Goal: Task Accomplishment & Management: Use online tool/utility

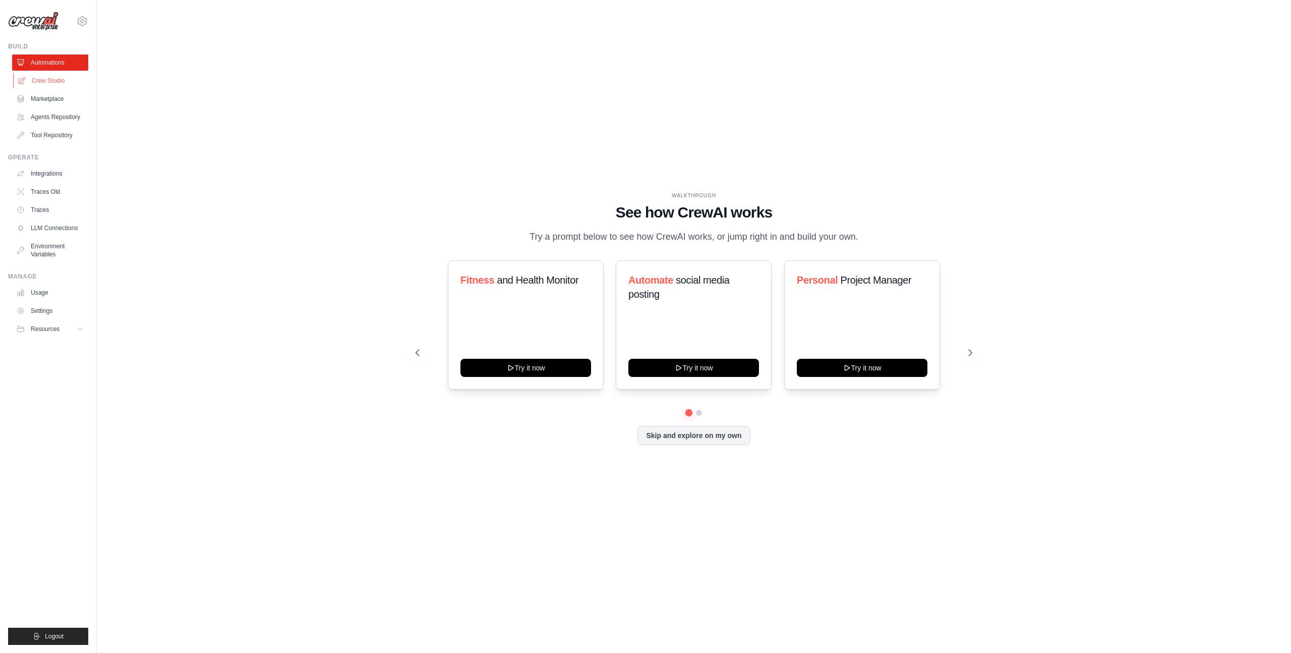
click at [50, 79] on link "Crew Studio" at bounding box center [51, 81] width 76 height 16
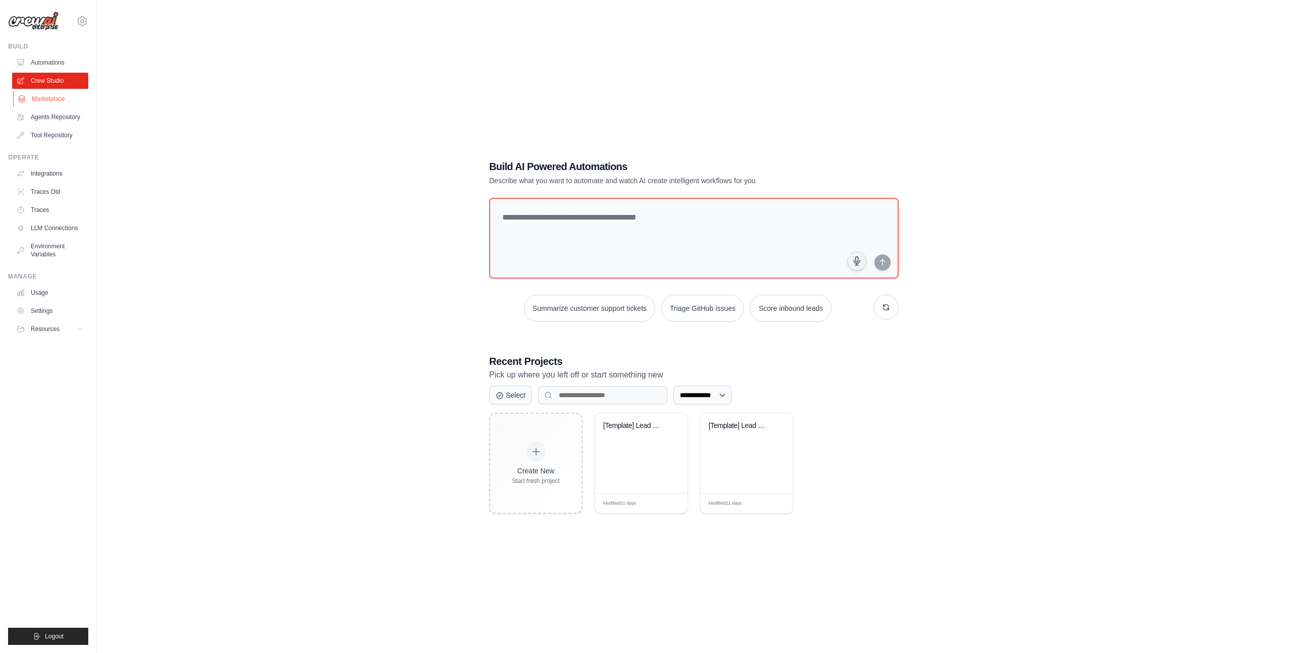
click at [49, 95] on link "Marketplace" at bounding box center [51, 99] width 76 height 16
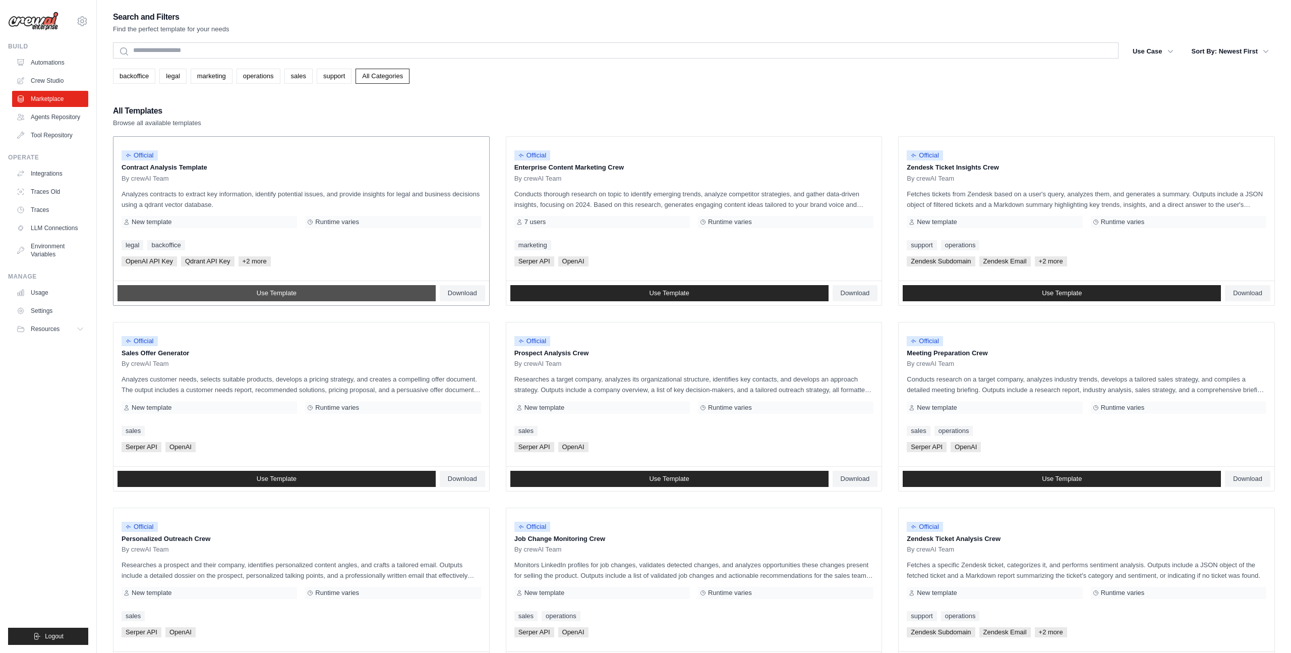
click at [285, 291] on span "Use Template" at bounding box center [277, 293] width 40 height 8
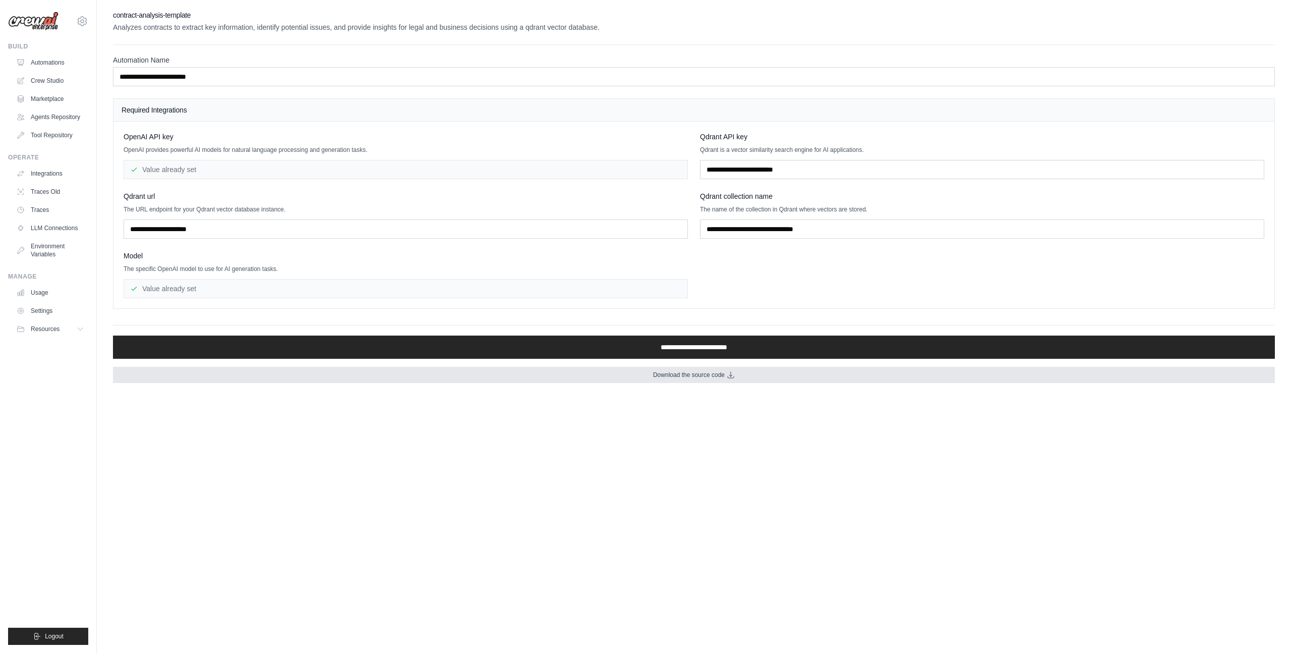
click at [683, 379] on link "Download the source code" at bounding box center [694, 375] width 1162 height 16
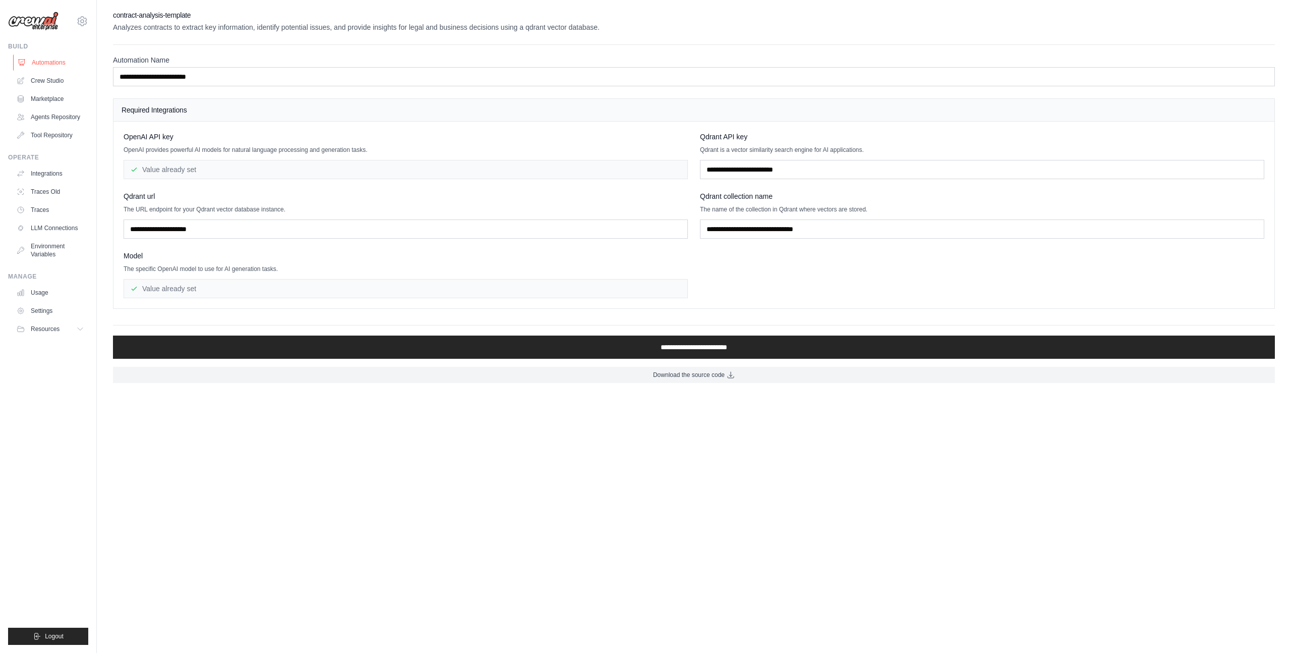
click at [50, 62] on link "Automations" at bounding box center [51, 62] width 76 height 16
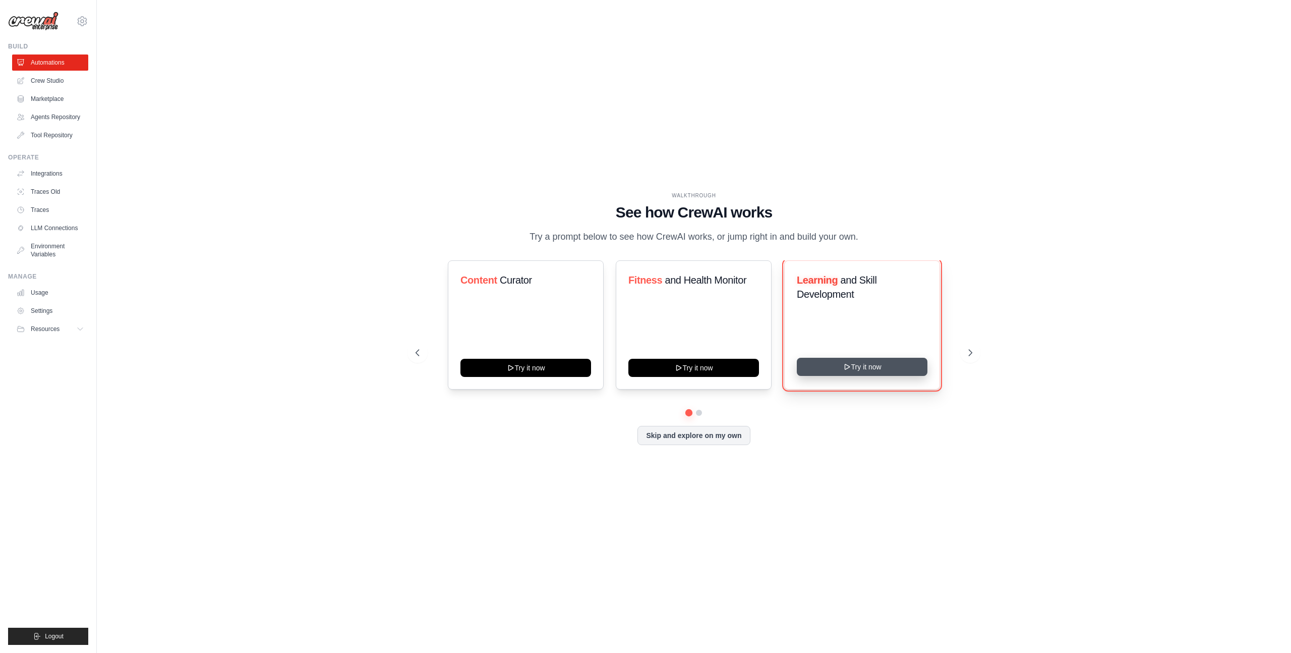
click at [856, 375] on button "Try it now" at bounding box center [862, 367] width 131 height 18
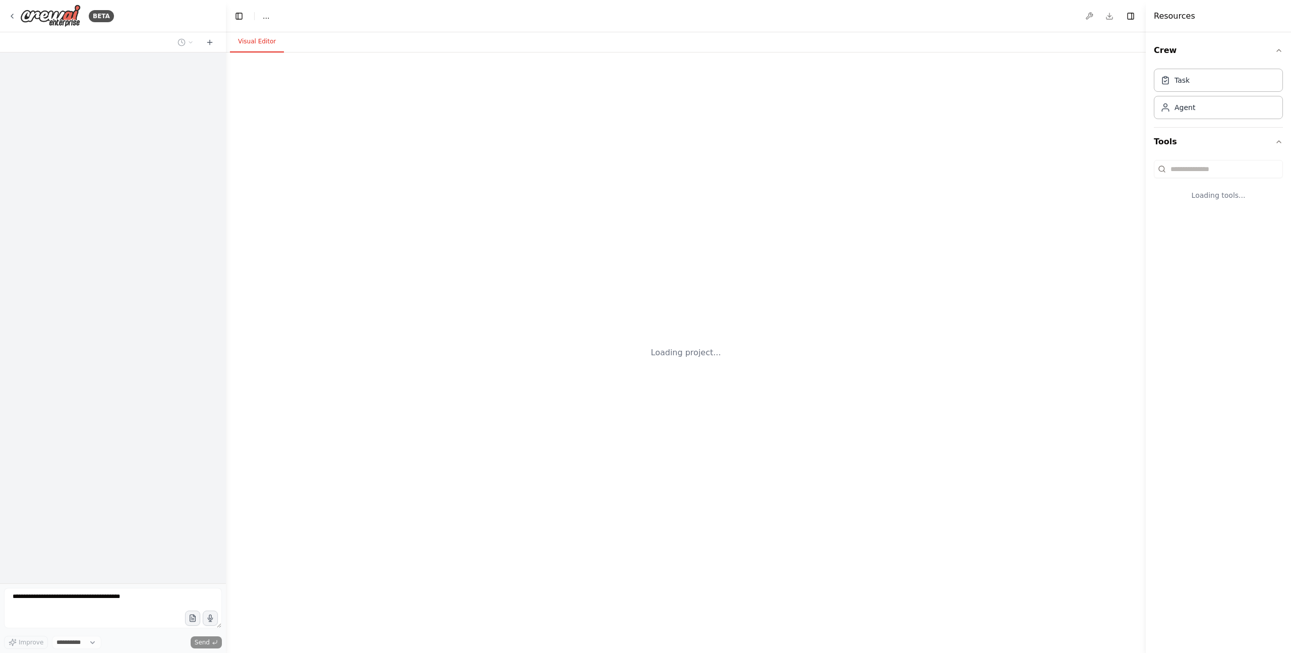
select select "****"
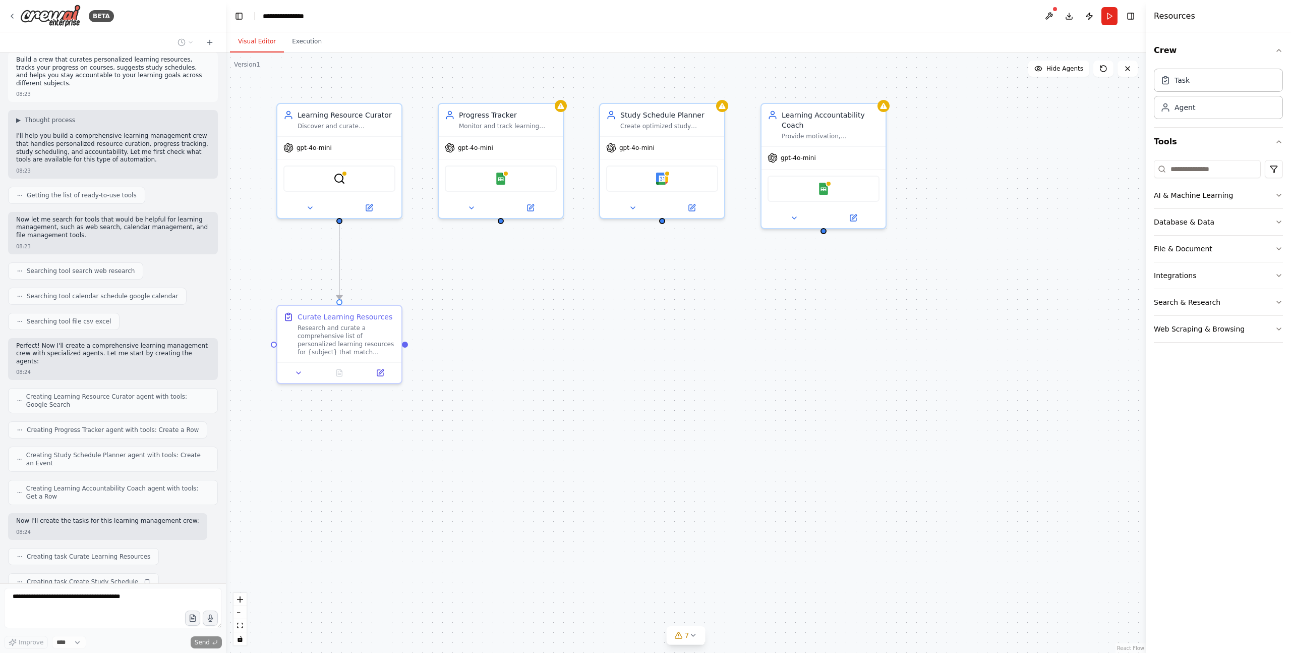
scroll to position [34, 0]
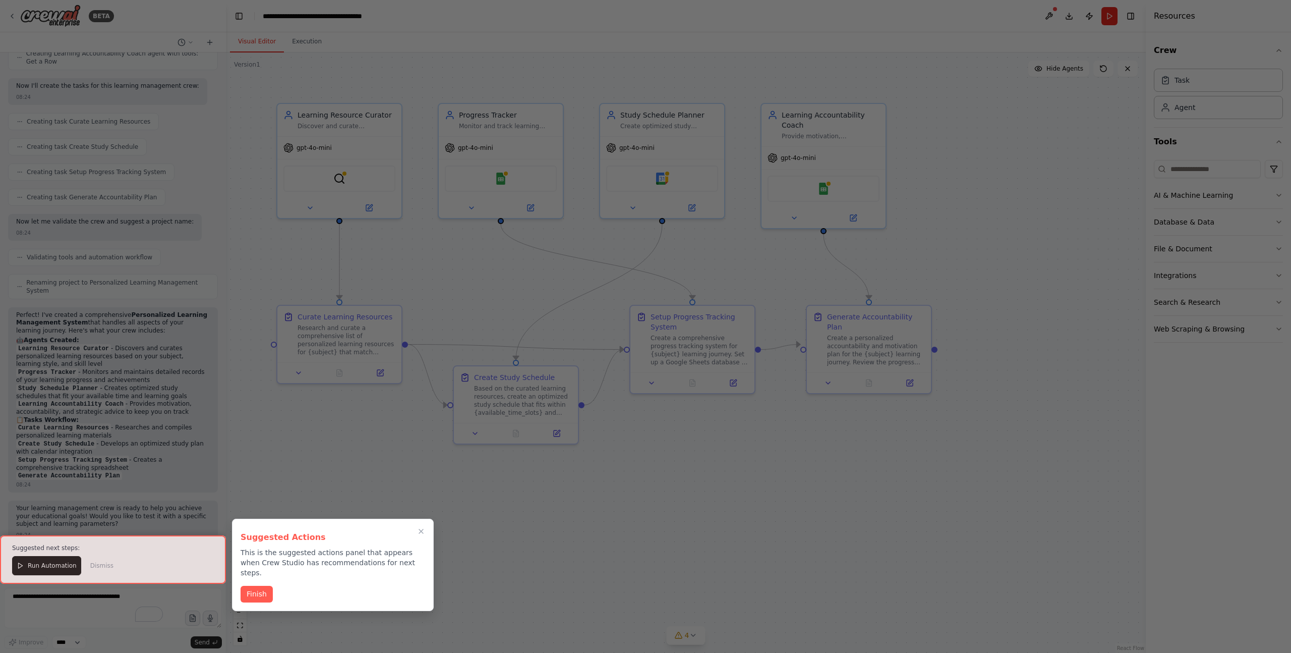
click at [100, 567] on div at bounding box center [113, 559] width 226 height 48
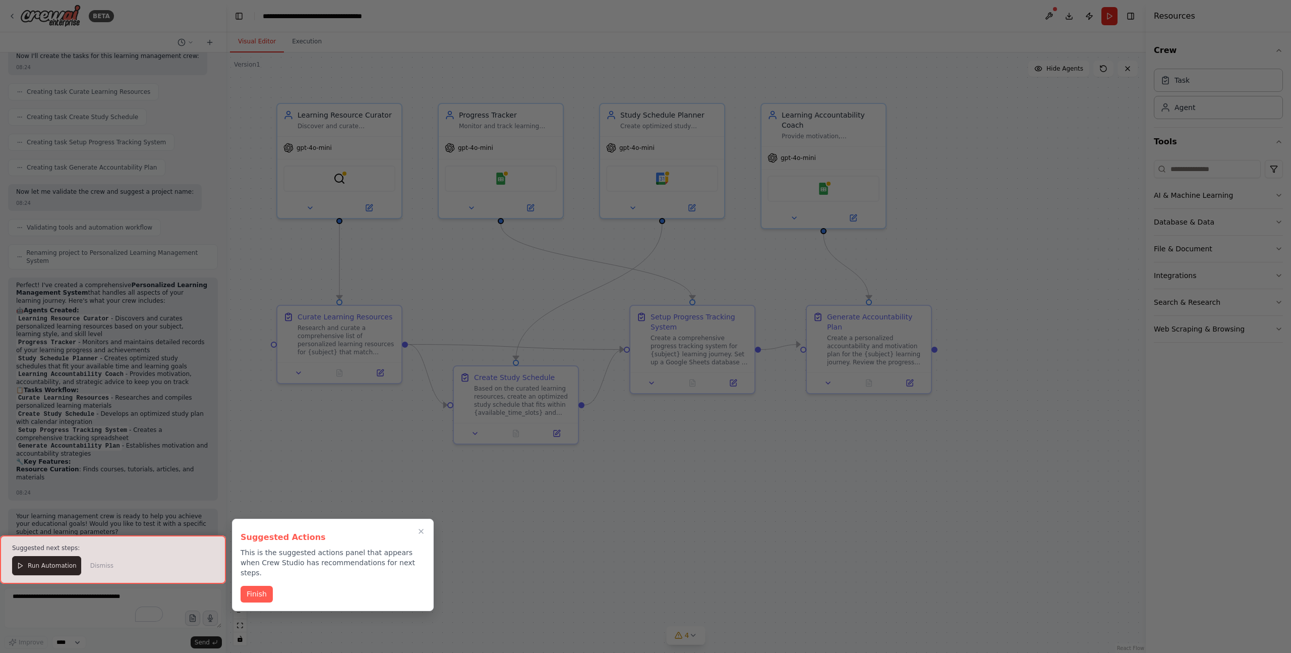
click at [100, 563] on div at bounding box center [113, 559] width 226 height 48
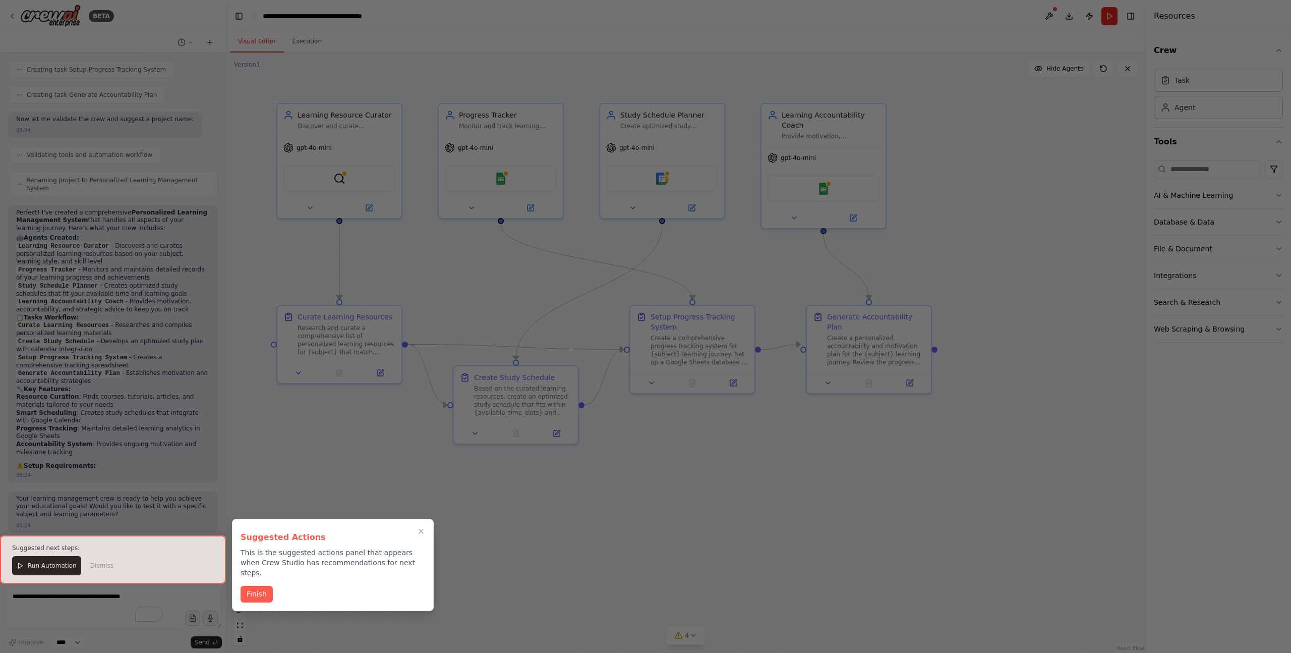
click at [55, 570] on div at bounding box center [113, 559] width 226 height 48
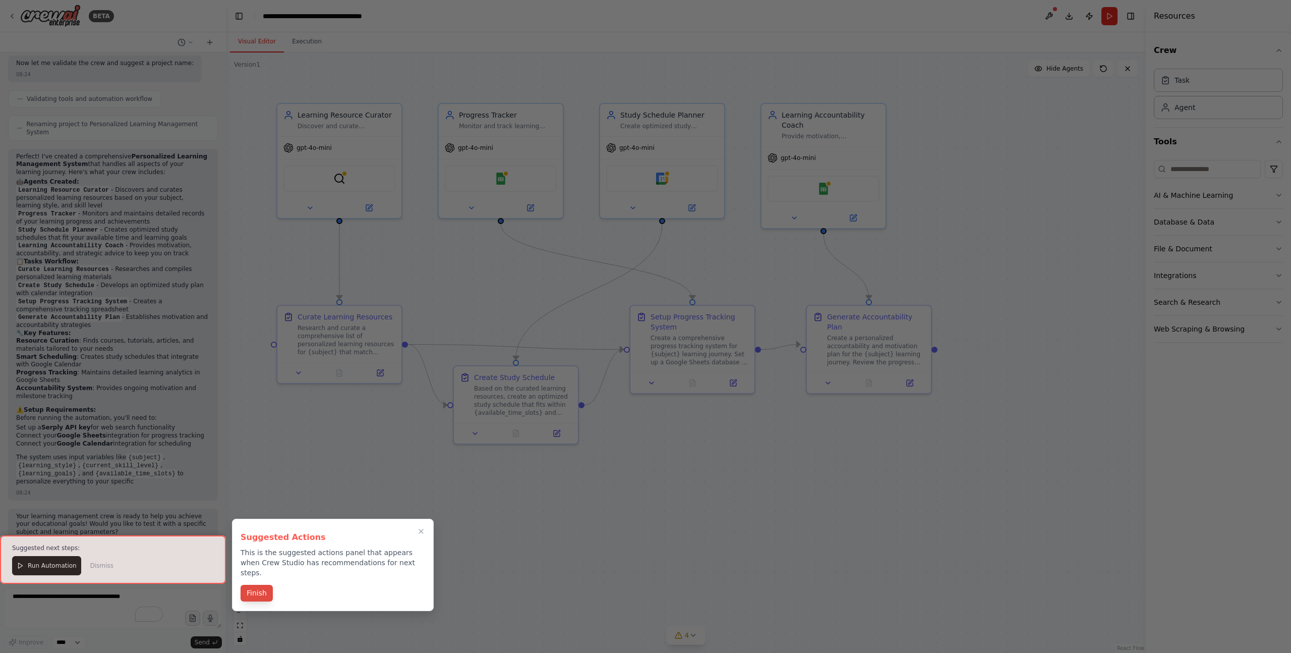
scroll to position [609, 0]
click at [257, 585] on button "Finish" at bounding box center [257, 593] width 32 height 17
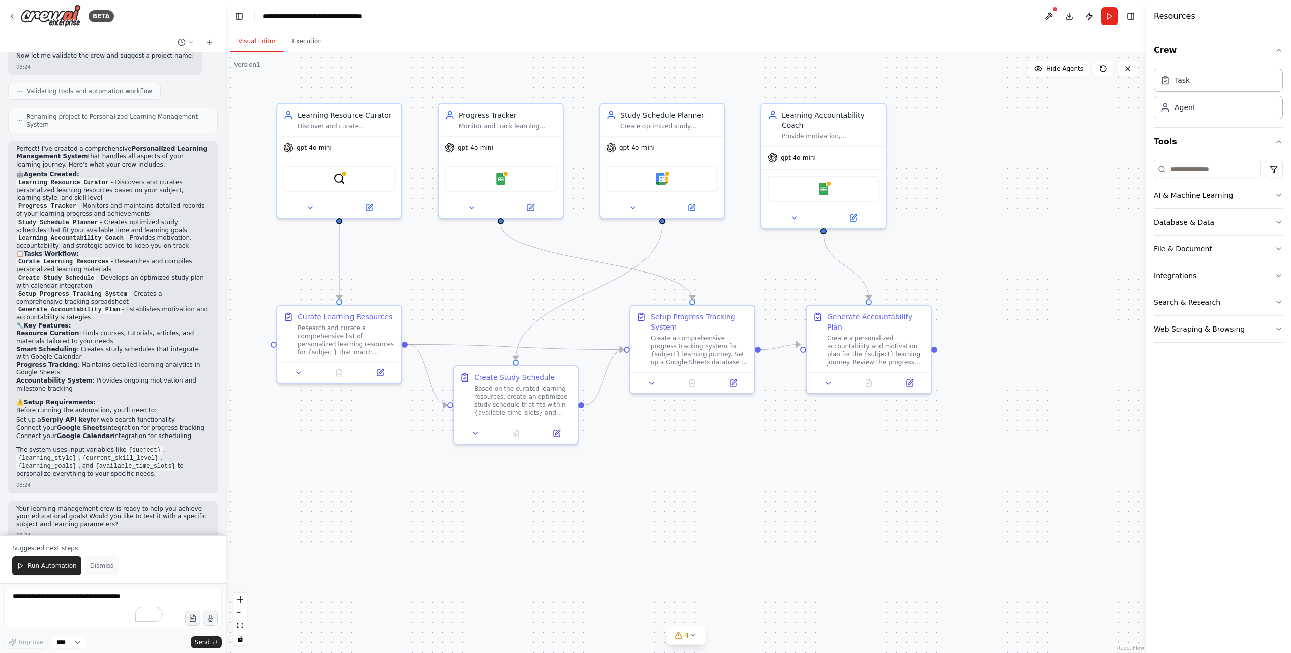
click at [101, 566] on span "Dismiss" at bounding box center [101, 565] width 23 height 8
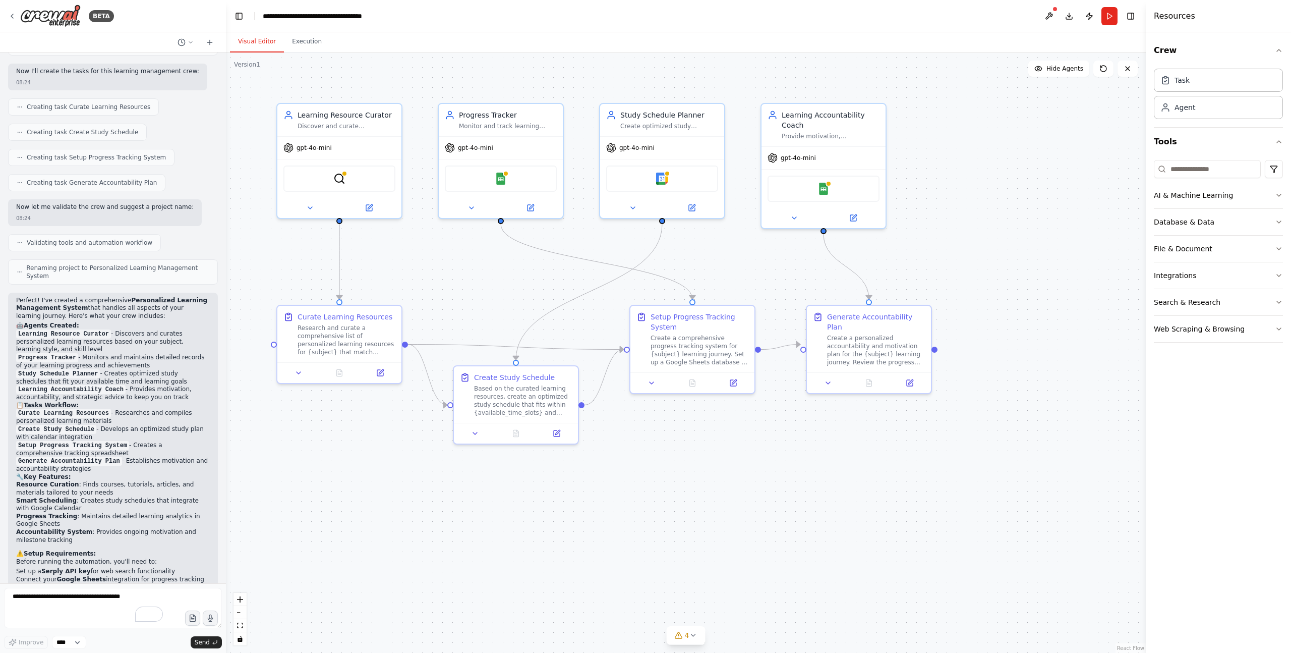
scroll to position [561, 0]
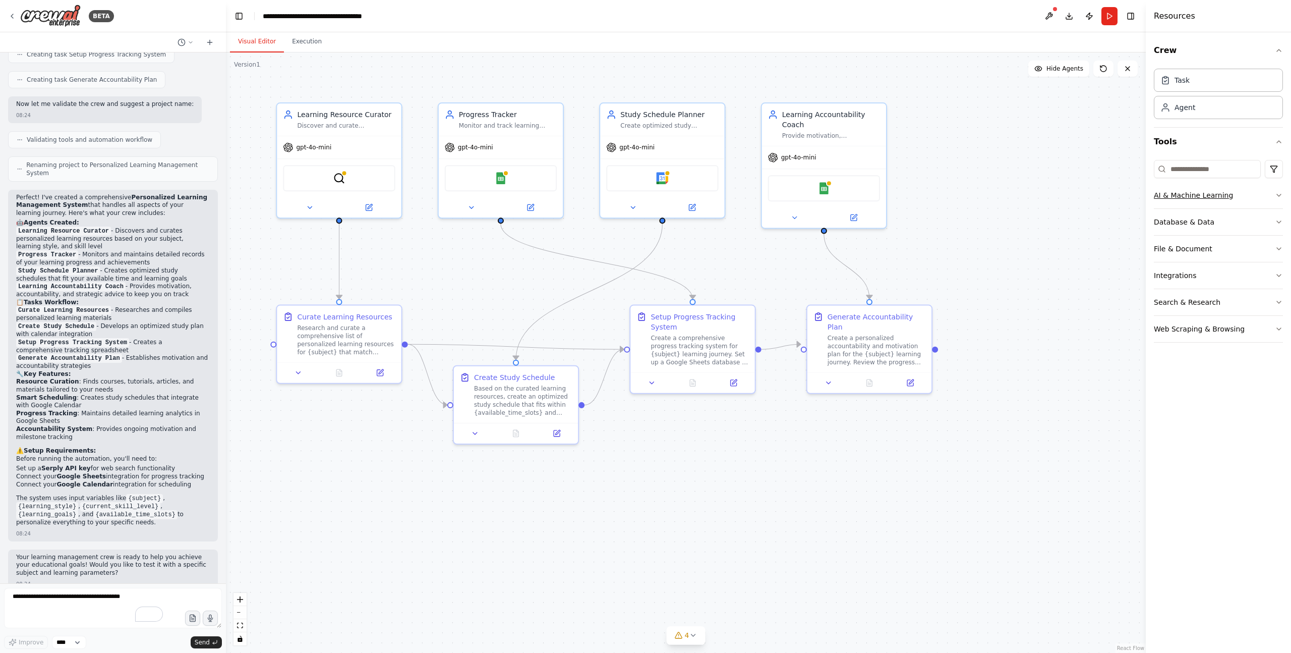
click at [1279, 194] on icon "button" at bounding box center [1279, 195] width 8 height 8
click at [1279, 194] on icon "button" at bounding box center [1279, 195] width 4 height 2
click at [1278, 216] on button "Database & Data" at bounding box center [1218, 222] width 129 height 26
click at [1277, 245] on icon "button" at bounding box center [1279, 249] width 8 height 8
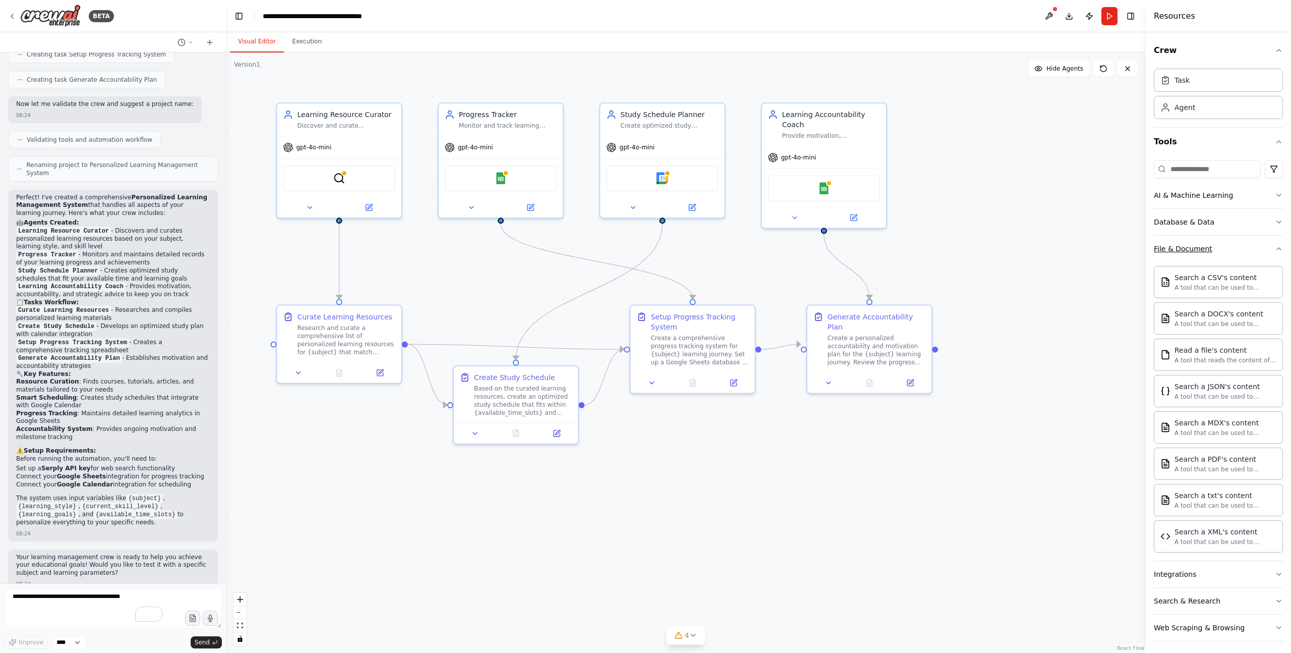
click at [1277, 245] on icon "button" at bounding box center [1279, 249] width 8 height 8
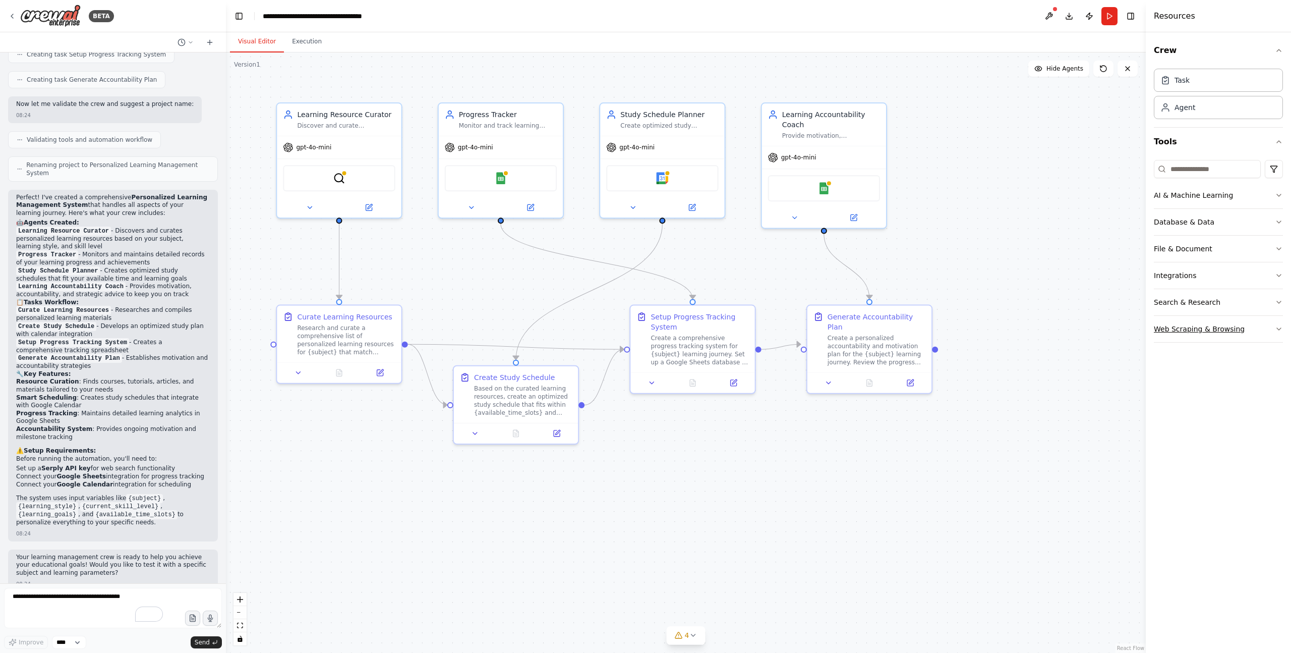
click at [1276, 328] on icon "button" at bounding box center [1279, 329] width 8 height 8
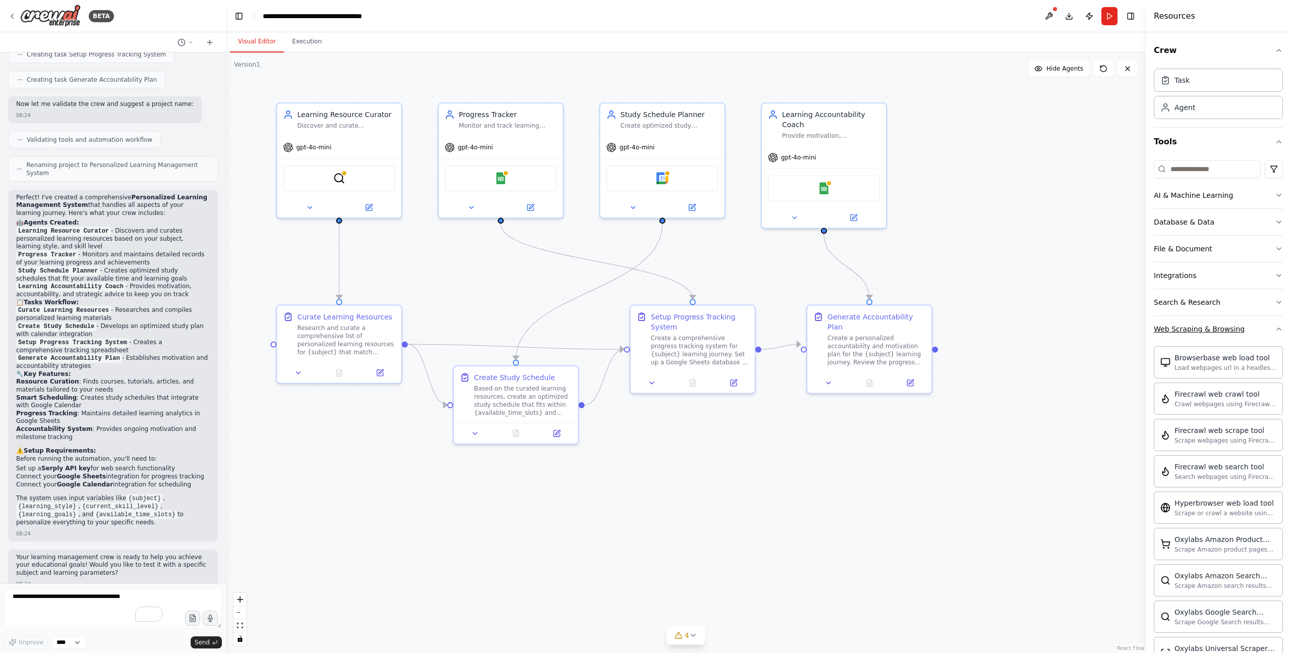
click at [1276, 328] on icon "button" at bounding box center [1279, 329] width 8 height 8
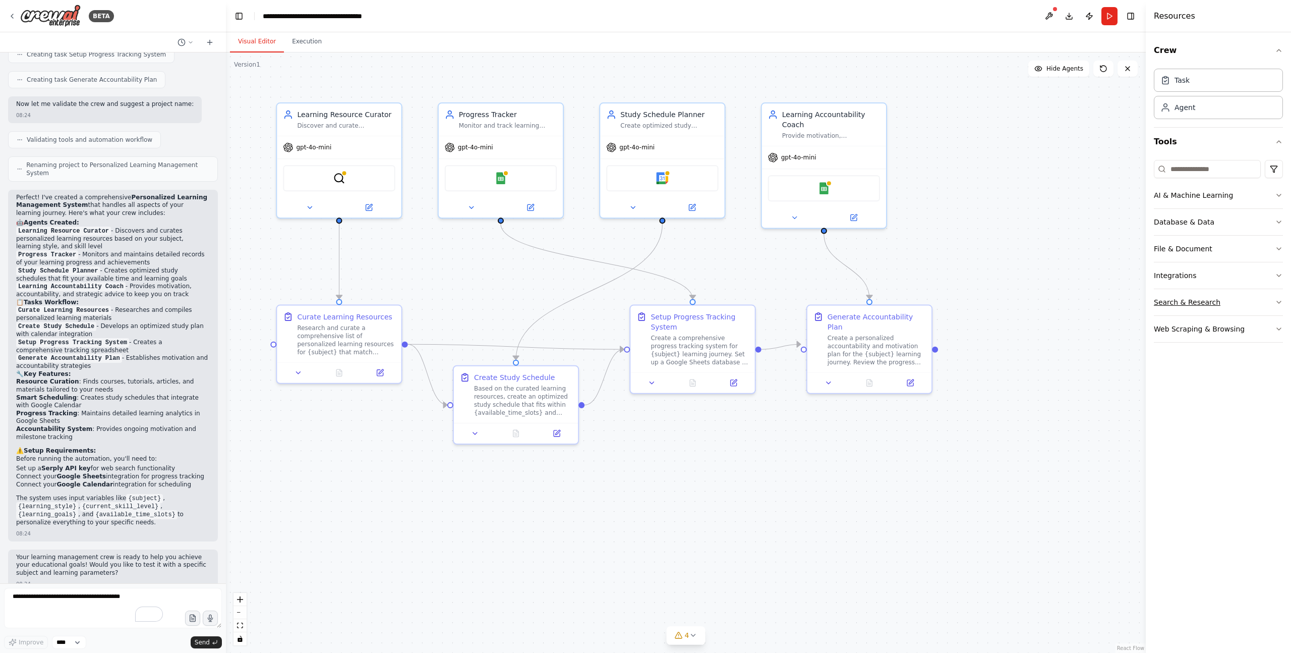
click at [1277, 300] on icon "button" at bounding box center [1279, 302] width 8 height 8
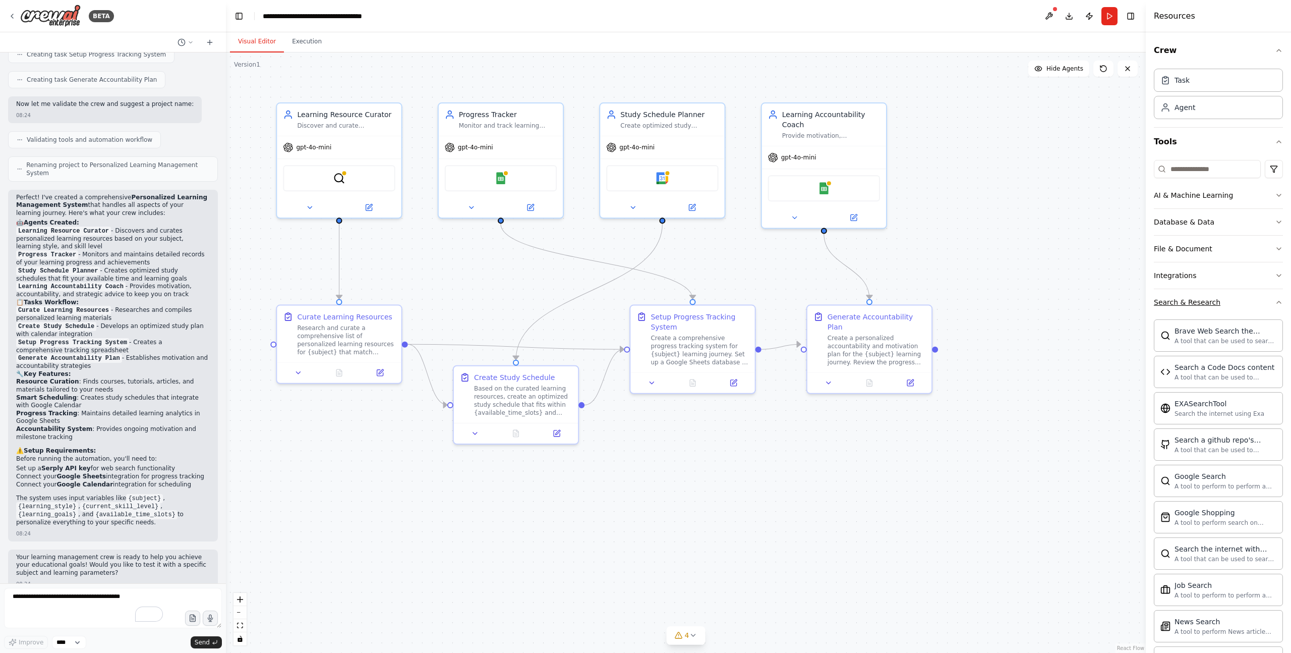
click at [1277, 300] on icon "button" at bounding box center [1279, 302] width 8 height 8
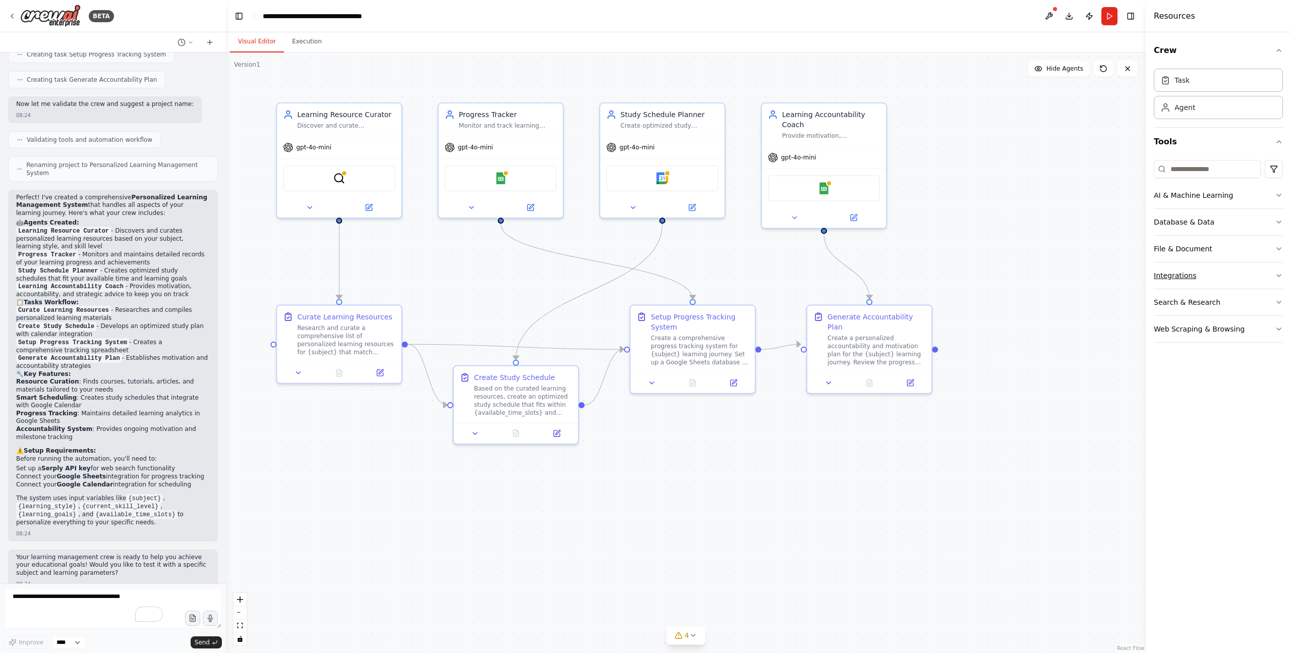
click at [1278, 275] on icon "button" at bounding box center [1279, 275] width 8 height 8
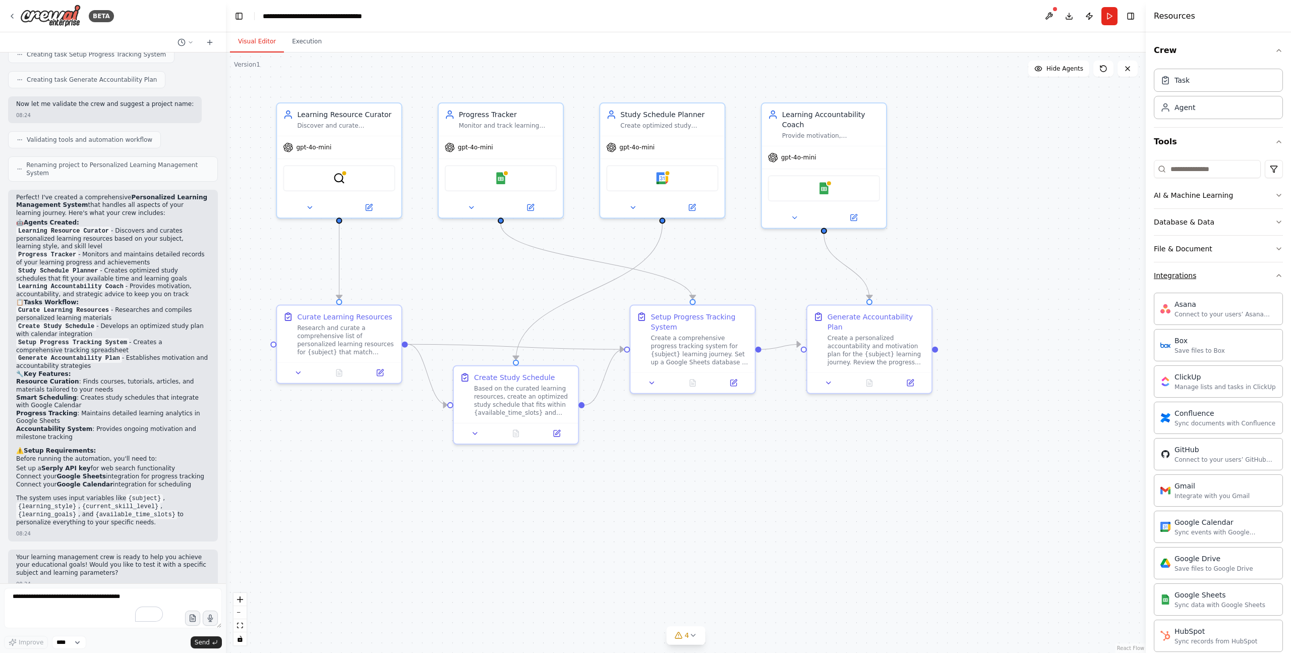
click at [1278, 275] on icon "button" at bounding box center [1279, 275] width 4 height 2
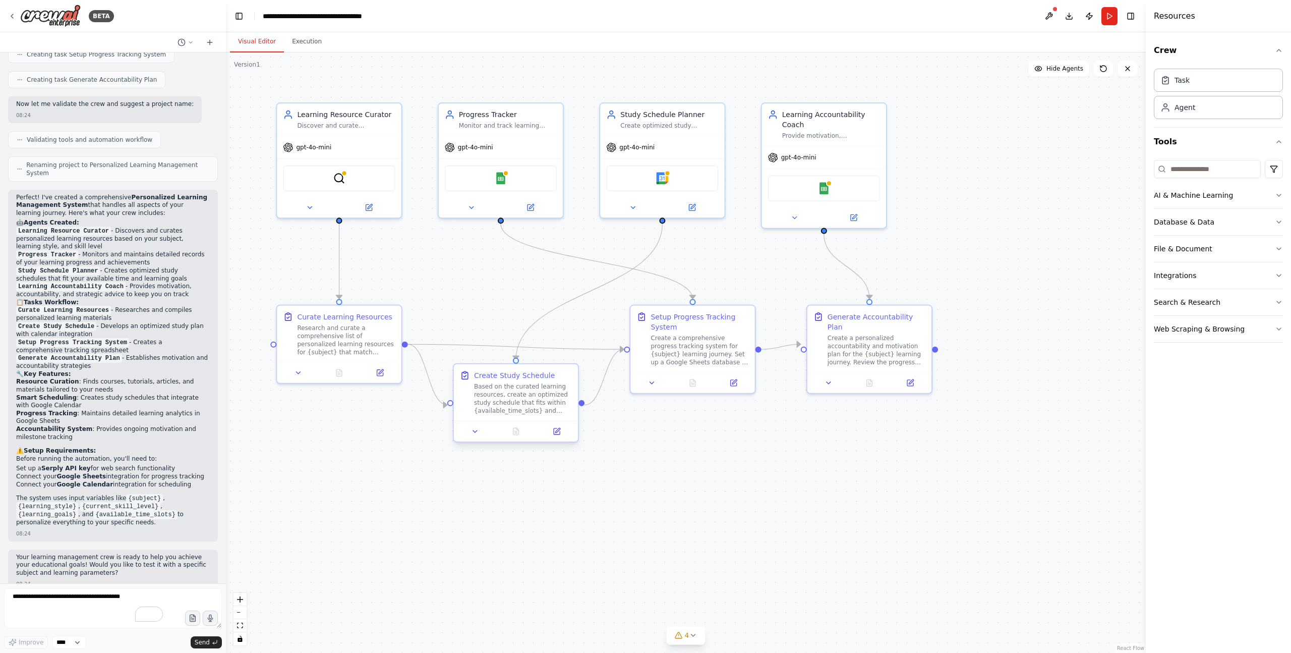
click at [525, 393] on div "Based on the curated learning resources, create an optimized study schedule tha…" at bounding box center [523, 398] width 98 height 32
click at [474, 432] on icon at bounding box center [475, 431] width 8 height 8
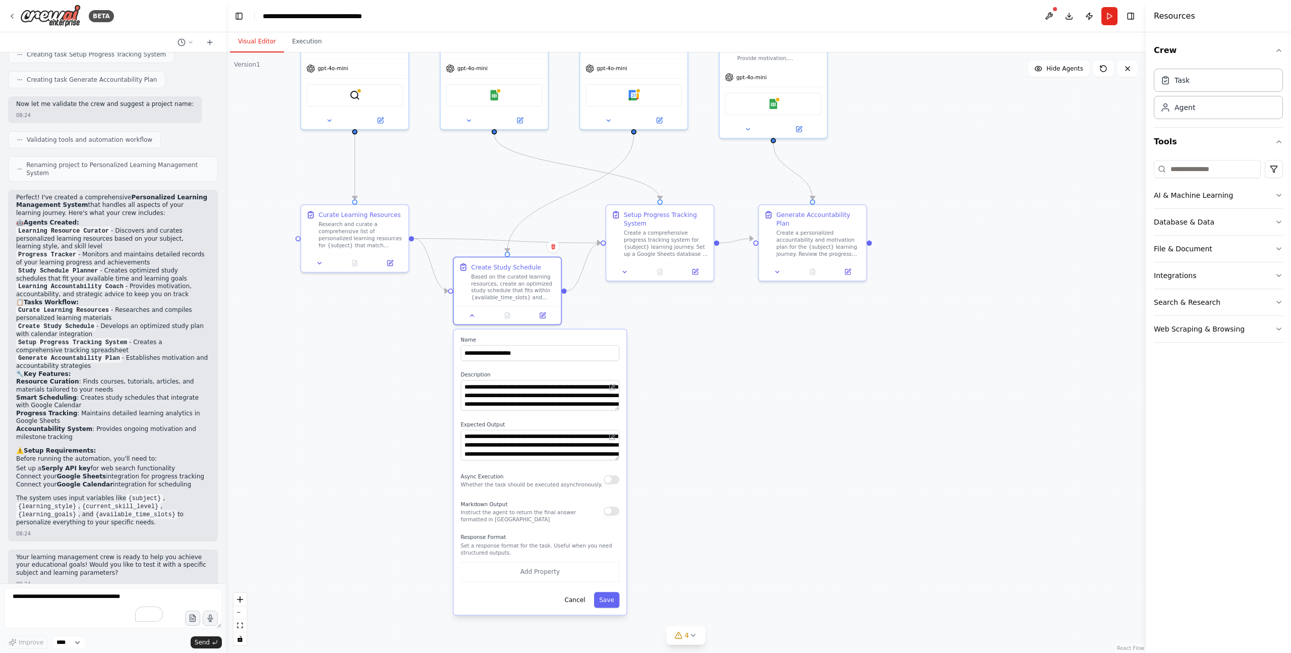
drag, startPoint x: 729, startPoint y: 504, endPoint x: 707, endPoint y: 379, distance: 126.6
click at [707, 379] on div ".deletable-edge-delete-btn { width: 20px; height: 20px; border: 0px solid #ffff…" at bounding box center [686, 352] width 920 height 600
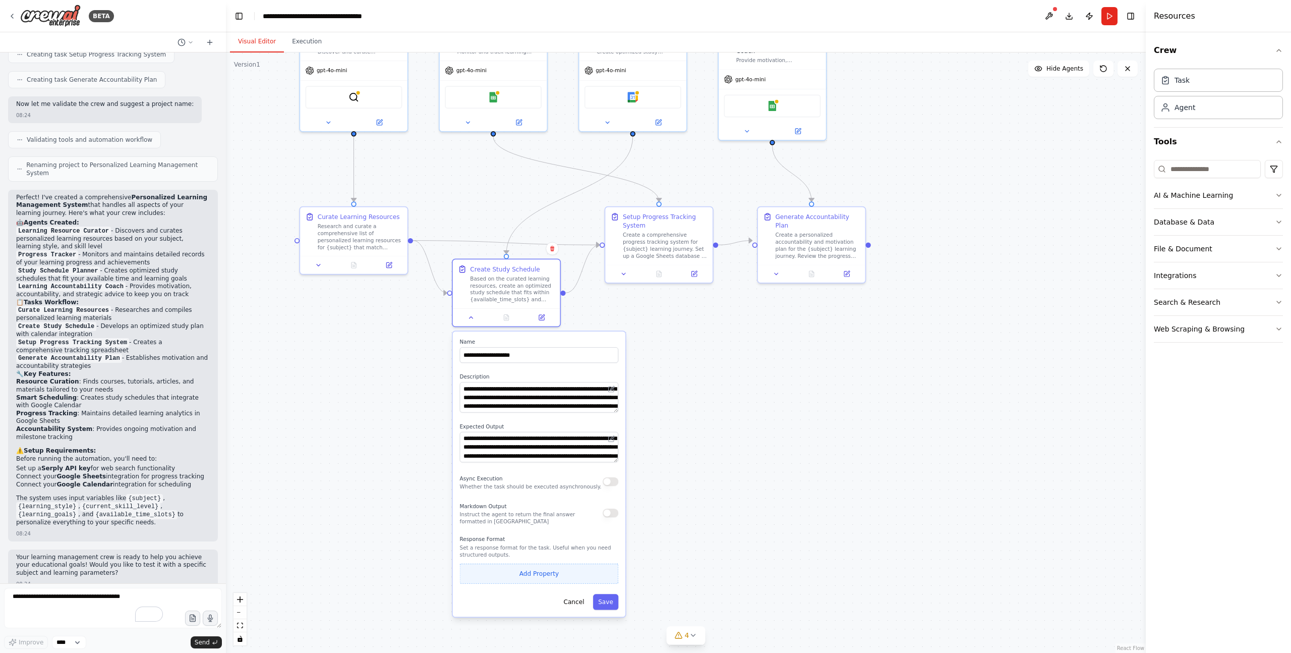
click at [571, 578] on button "Add Property" at bounding box center [539, 573] width 159 height 20
click at [568, 620] on button "Cancel" at bounding box center [573, 624] width 31 height 16
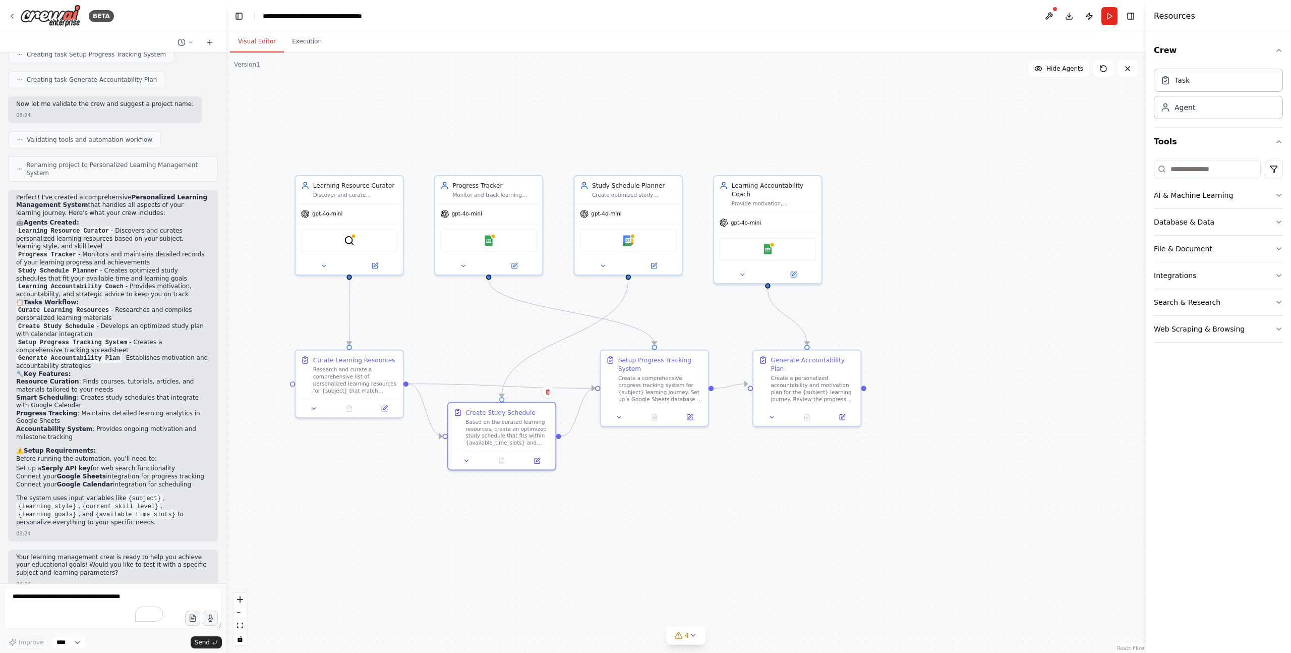
drag, startPoint x: 641, startPoint y: 374, endPoint x: 637, endPoint y: 498, distance: 124.2
click at [637, 498] on div ".deletable-edge-delete-btn { width: 20px; height: 20px; border: 0px solid #ffff…" at bounding box center [686, 352] width 920 height 600
click at [629, 196] on div "Create optimized study schedules for {subject} that fit within {available_time_…" at bounding box center [634, 193] width 85 height 7
click at [629, 239] on img at bounding box center [628, 239] width 11 height 11
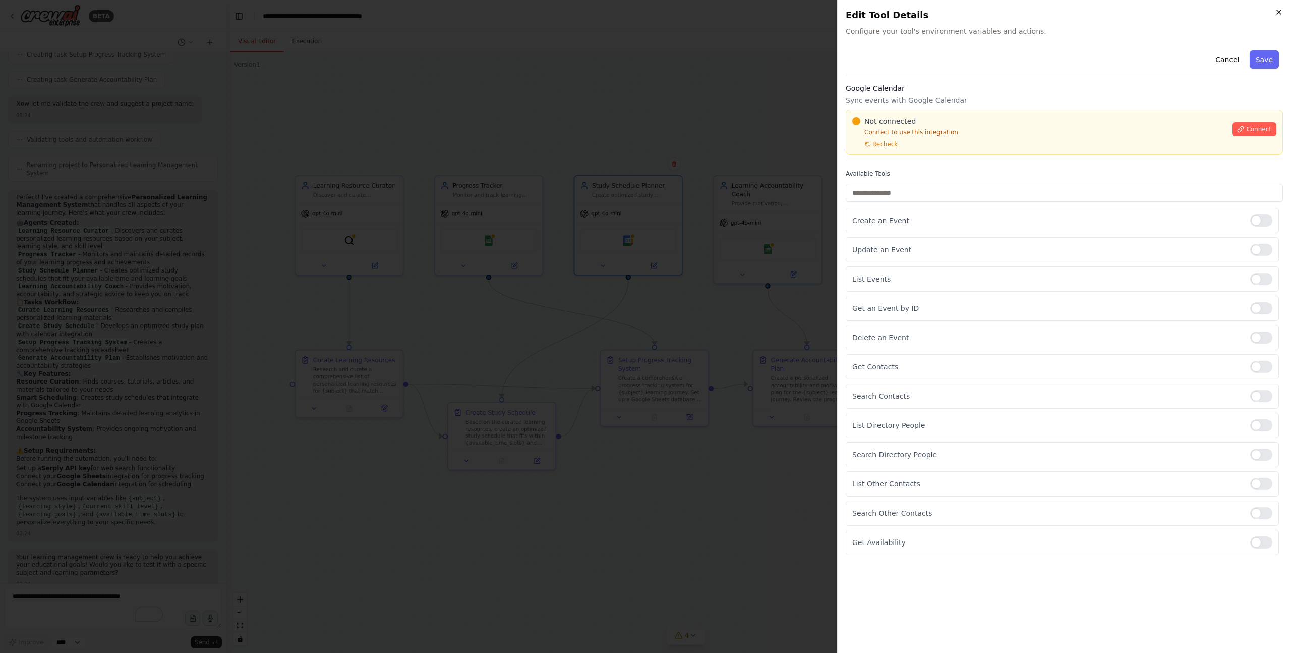
click at [1278, 11] on icon "button" at bounding box center [1279, 12] width 4 height 4
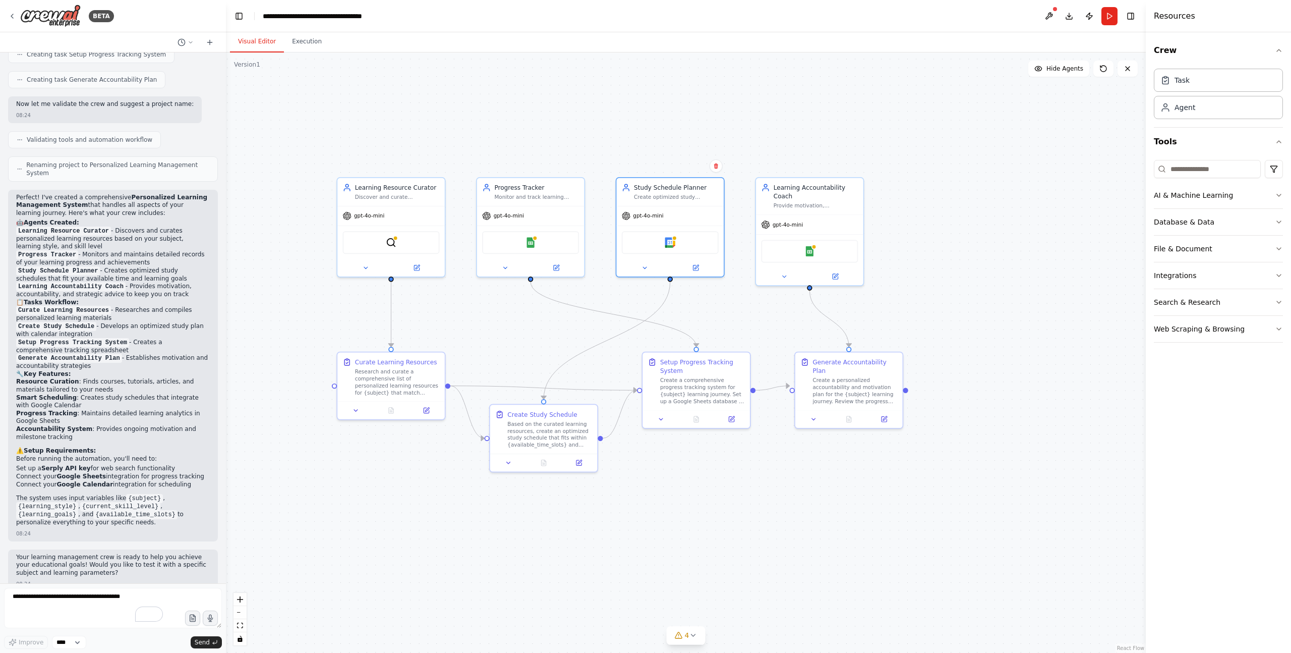
drag, startPoint x: 457, startPoint y: 323, endPoint x: 498, endPoint y: 325, distance: 41.9
click at [498, 325] on div ".deletable-edge-delete-btn { width: 20px; height: 20px; border: 0px solid #ffff…" at bounding box center [686, 352] width 920 height 600
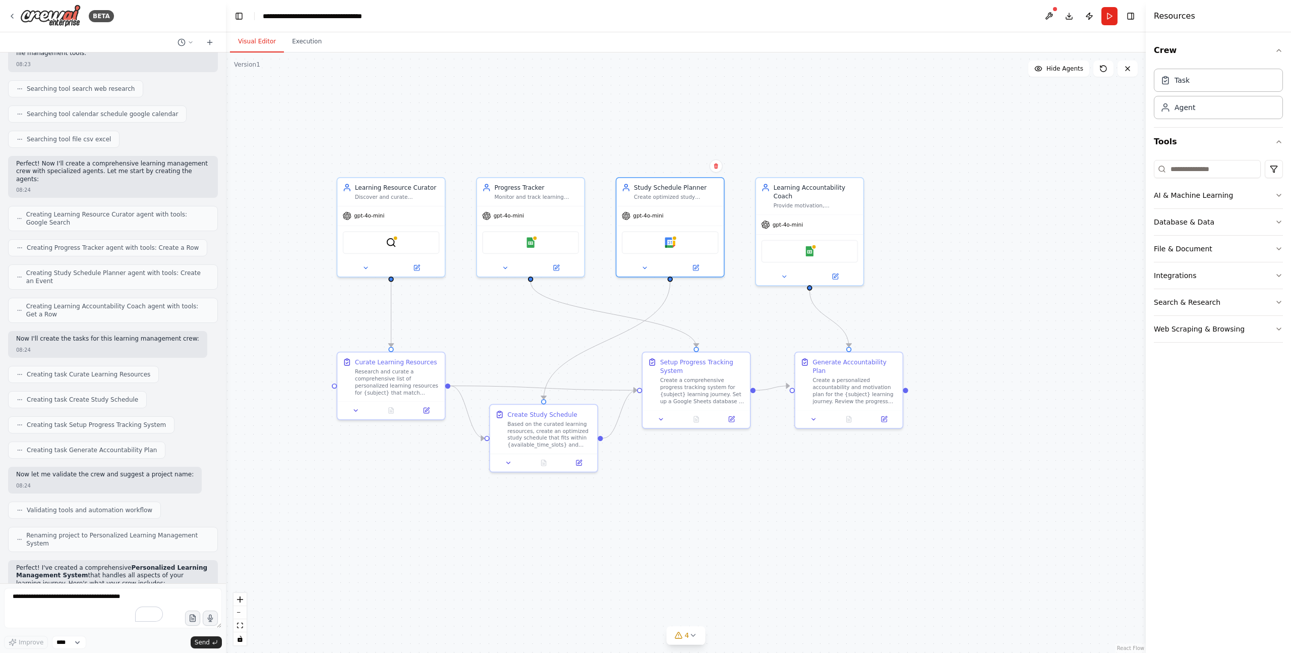
scroll to position [0, 0]
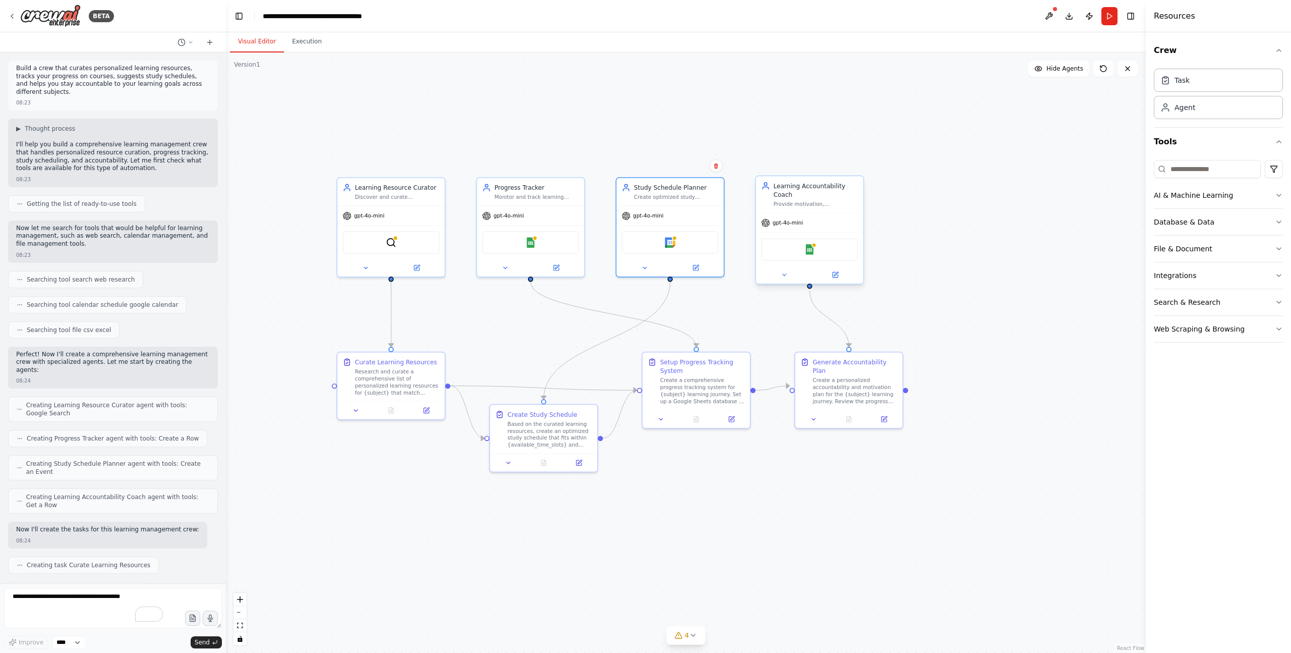
click at [804, 202] on div "Provide motivation, accountability, and personalized coaching for {subject} lea…" at bounding box center [816, 204] width 85 height 7
click at [844, 376] on div "Create a personalized accountability and motivation plan for the {subject} lear…" at bounding box center [855, 389] width 85 height 28
click at [701, 385] on div "Create a comprehensive progress tracking system for {subject} learning journey.…" at bounding box center [702, 389] width 85 height 28
click at [551, 426] on div "Based on the curated learning resources, create an optimized study schedule tha…" at bounding box center [549, 433] width 85 height 28
click at [693, 634] on icon at bounding box center [693, 635] width 8 height 8
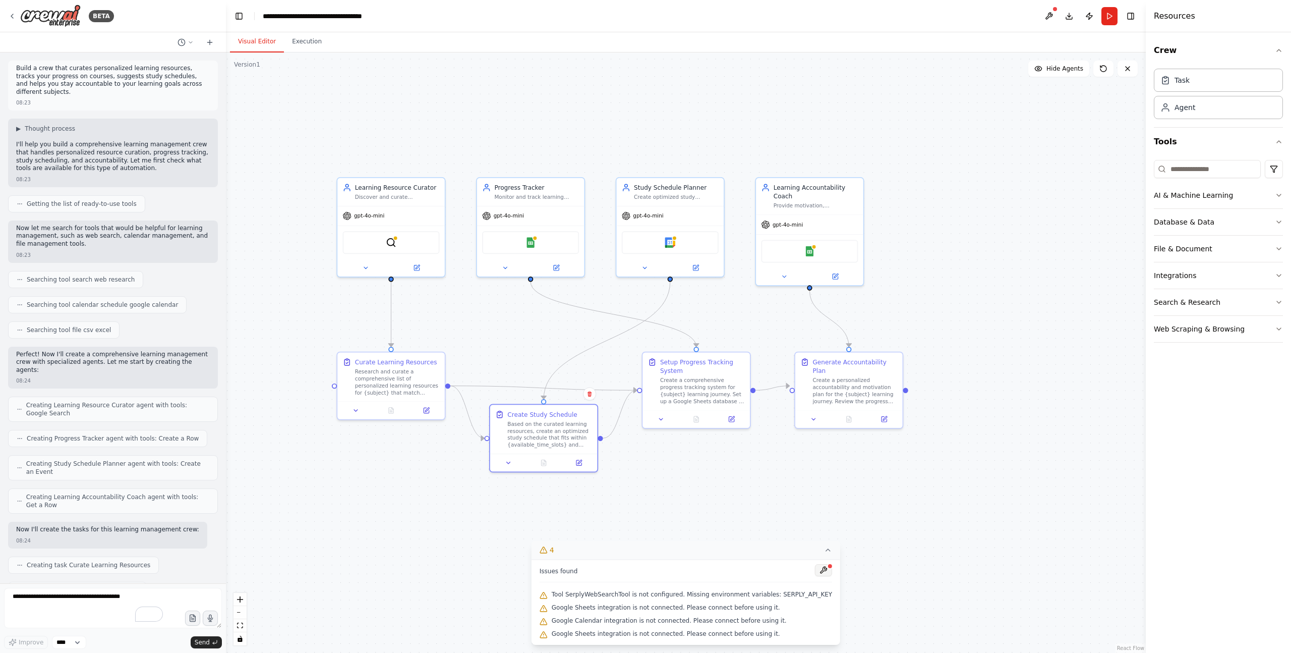
click at [820, 571] on button at bounding box center [823, 570] width 17 height 12
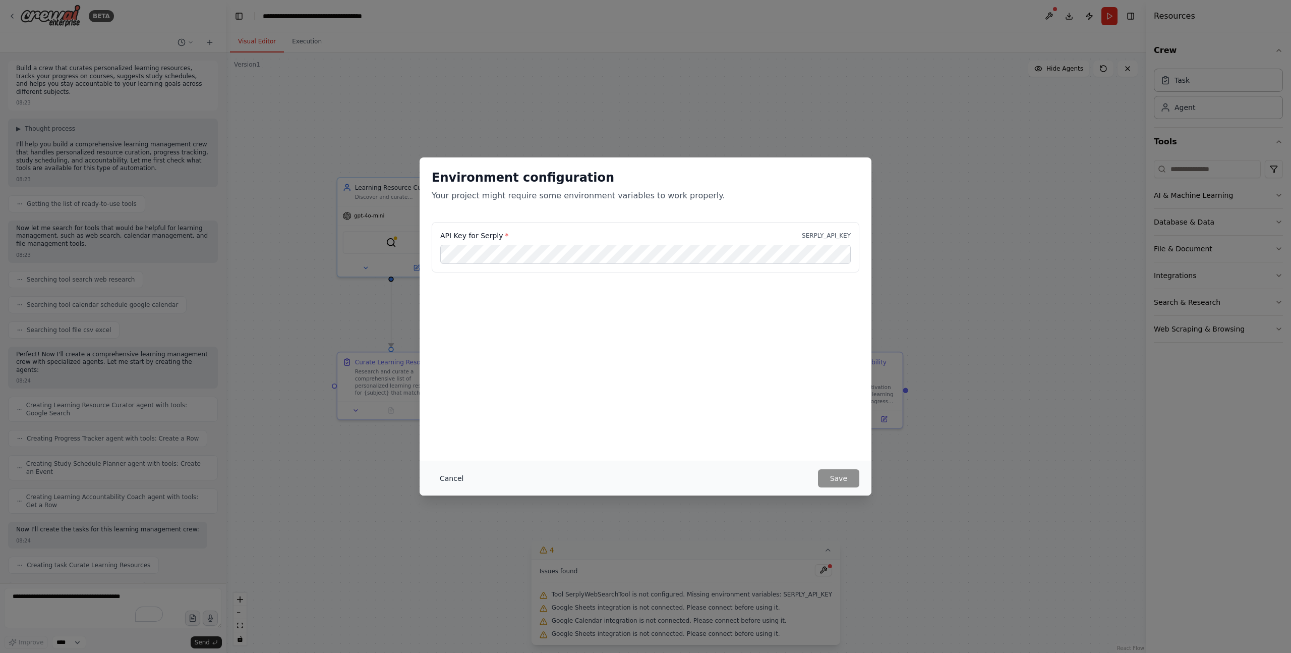
click at [446, 478] on button "Cancel" at bounding box center [452, 478] width 40 height 18
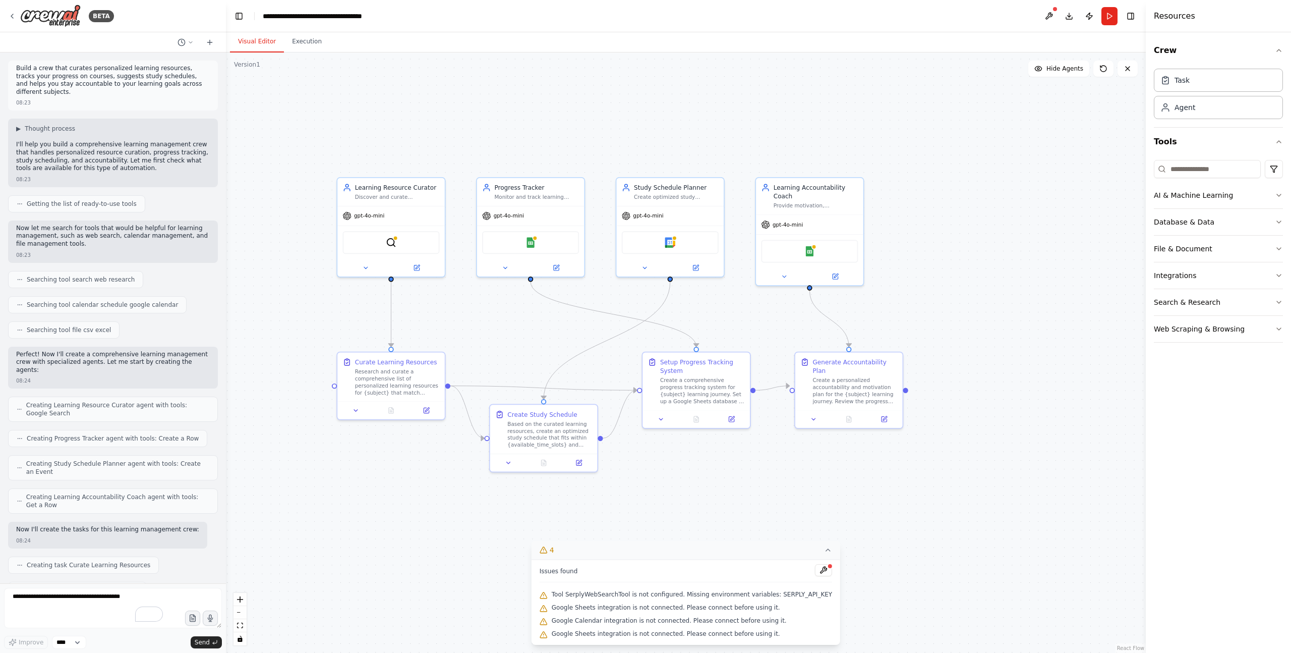
click at [826, 550] on icon at bounding box center [828, 550] width 4 height 2
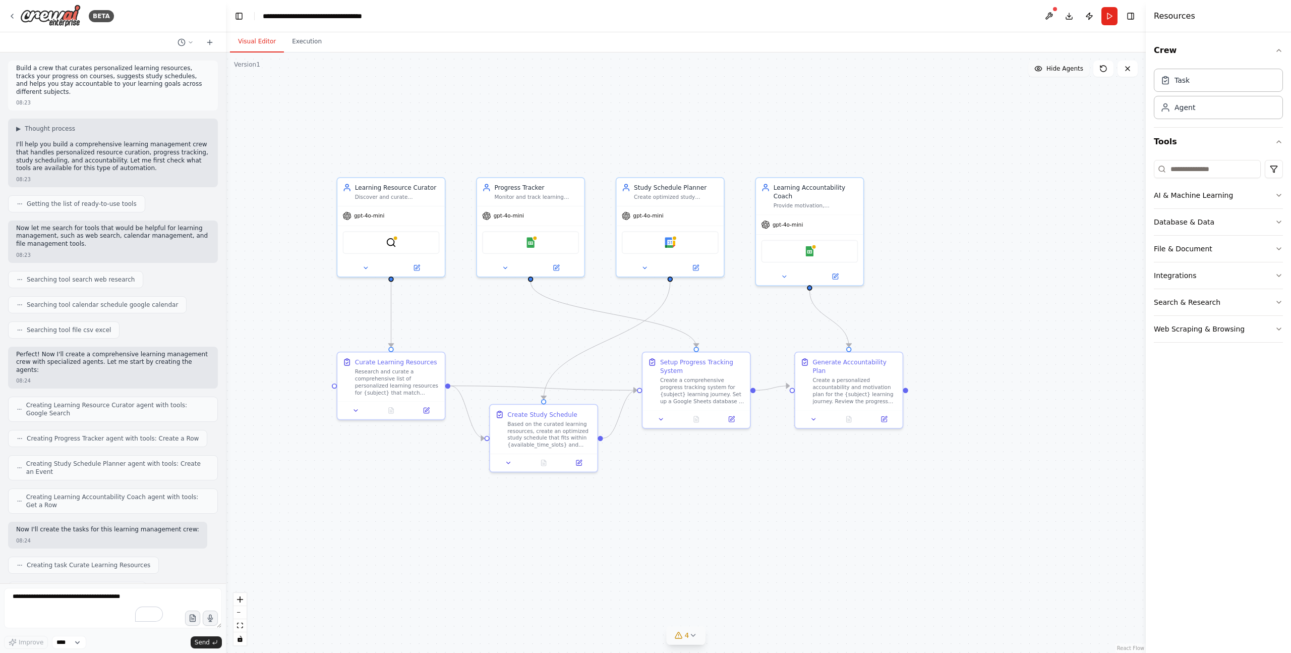
click at [1065, 69] on span "Hide Agents" at bounding box center [1065, 69] width 37 height 8
click at [1065, 69] on span "Show Agents" at bounding box center [1063, 69] width 39 height 8
click at [1065, 69] on span "Hide Agents" at bounding box center [1065, 69] width 37 height 8
click at [1065, 69] on span "Show Agents" at bounding box center [1063, 69] width 39 height 8
click at [1034, 297] on div ".deletable-edge-delete-btn { width: 20px; height: 20px; border: 0px solid #ffff…" at bounding box center [686, 352] width 920 height 600
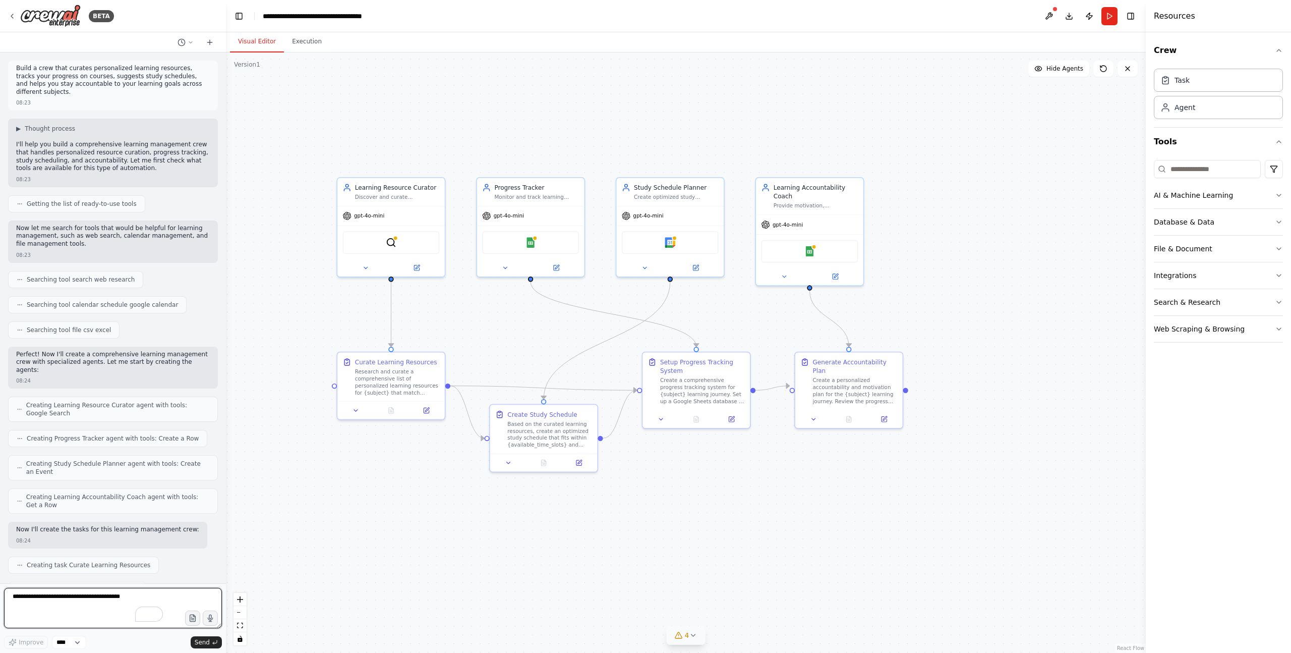
click at [43, 601] on textarea "To enrich screen reader interactions, please activate Accessibility in Grammarl…" at bounding box center [113, 608] width 218 height 40
click at [1129, 65] on icon at bounding box center [1128, 69] width 8 height 8
click at [1068, 69] on span "Hide Agents" at bounding box center [1065, 69] width 37 height 8
click at [1068, 69] on span "Show Agents" at bounding box center [1063, 69] width 39 height 8
click at [1103, 67] on icon at bounding box center [1104, 69] width 8 height 8
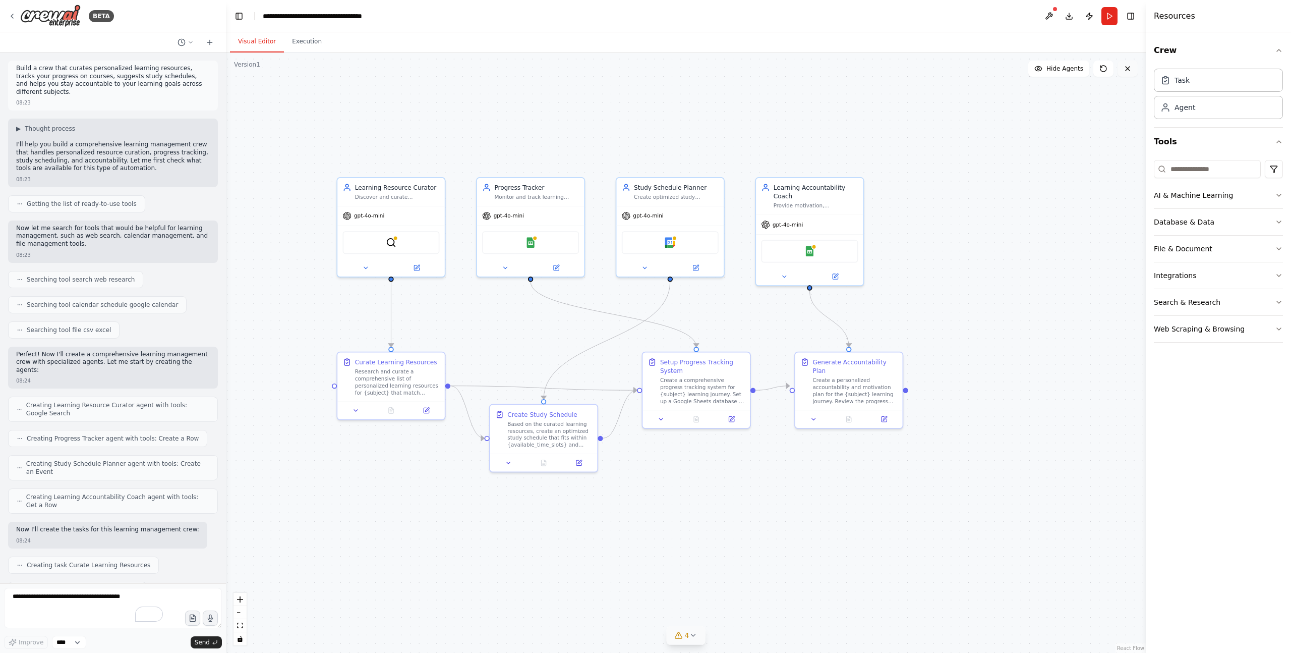
click at [1131, 64] on button at bounding box center [1128, 69] width 20 height 16
click at [1128, 70] on icon at bounding box center [1128, 69] width 8 height 8
click at [1070, 161] on div ".deletable-edge-delete-btn { width: 20px; height: 20px; border: 0px solid #ffff…" at bounding box center [686, 352] width 920 height 600
